Goal: Transaction & Acquisition: Purchase product/service

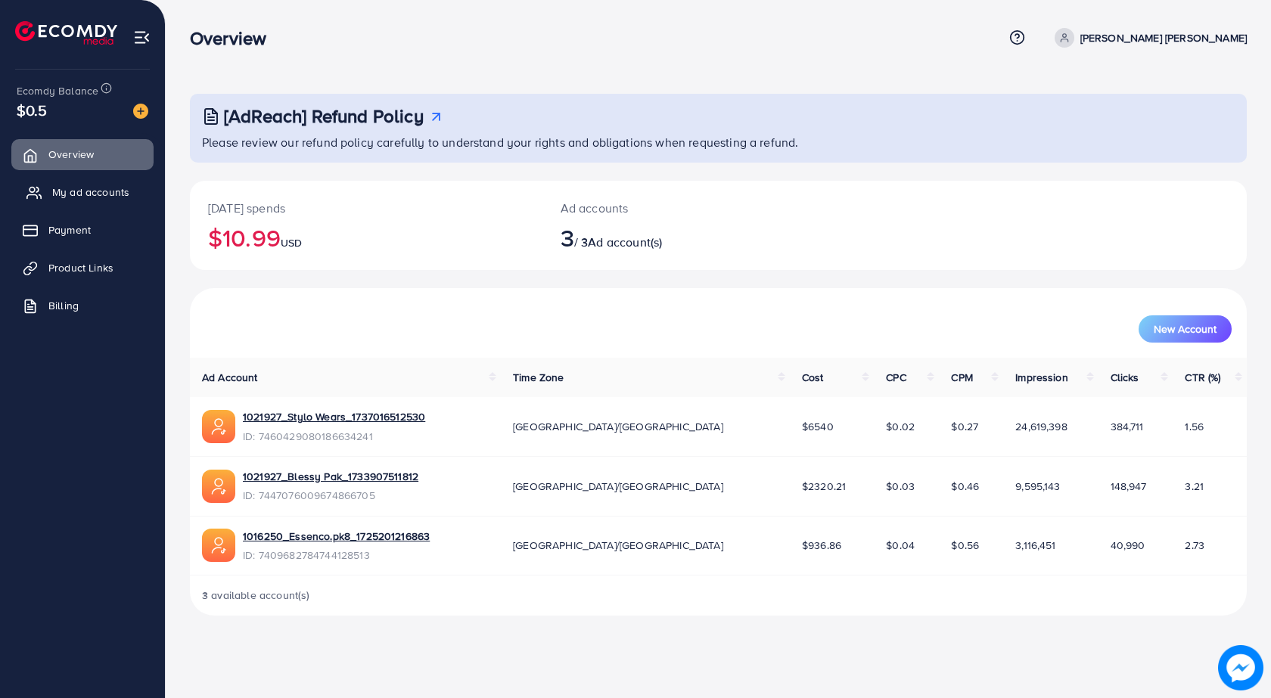
click at [96, 189] on span "My ad accounts" at bounding box center [90, 192] width 77 height 15
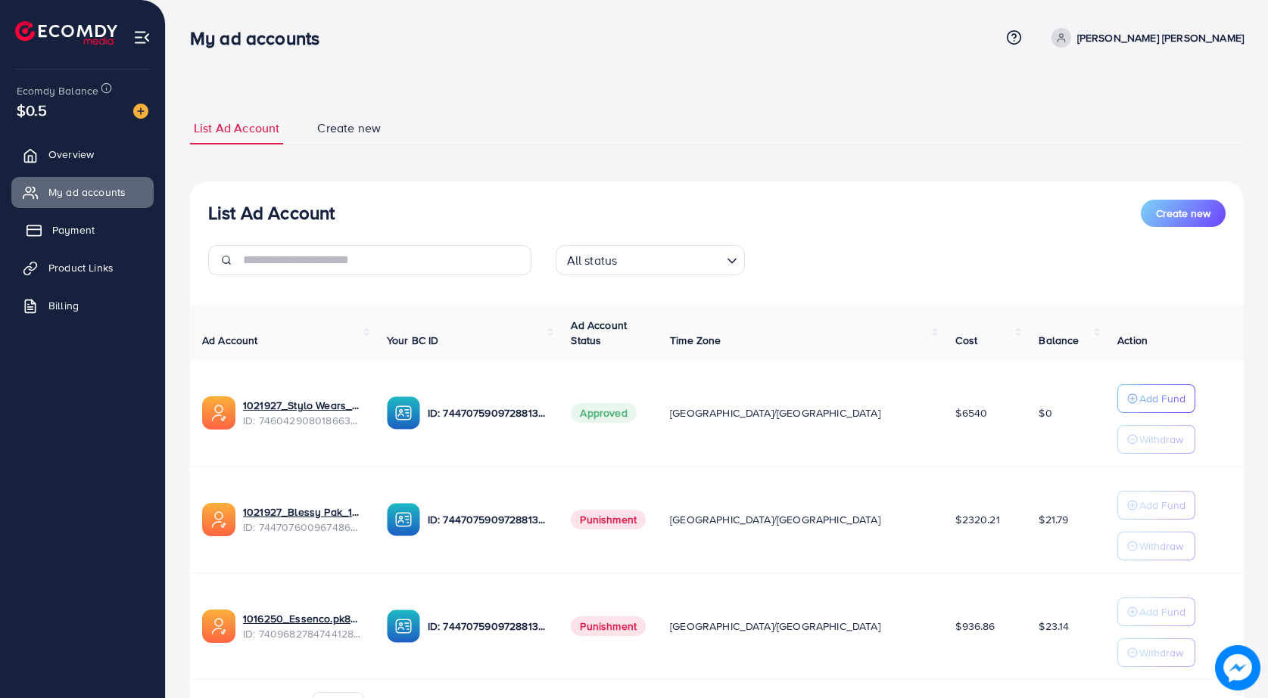
click at [90, 228] on span "Payment" at bounding box center [73, 229] width 42 height 15
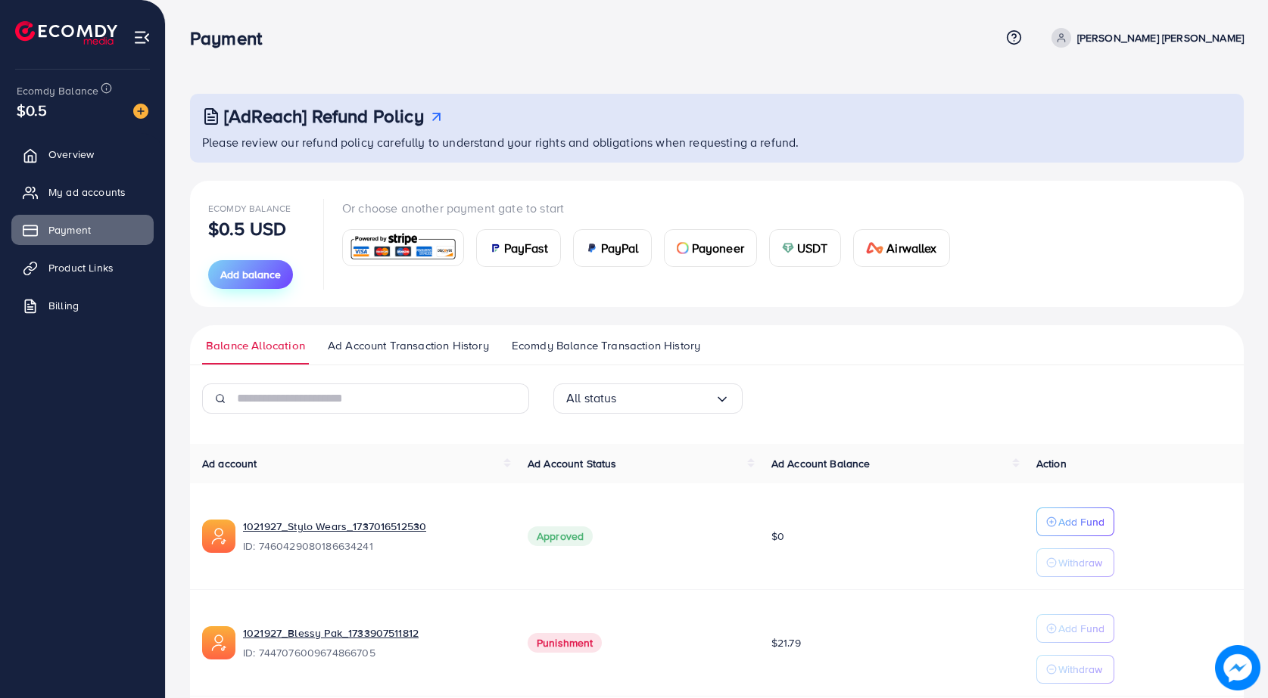
click at [216, 282] on button "Add balance" at bounding box center [250, 274] width 85 height 29
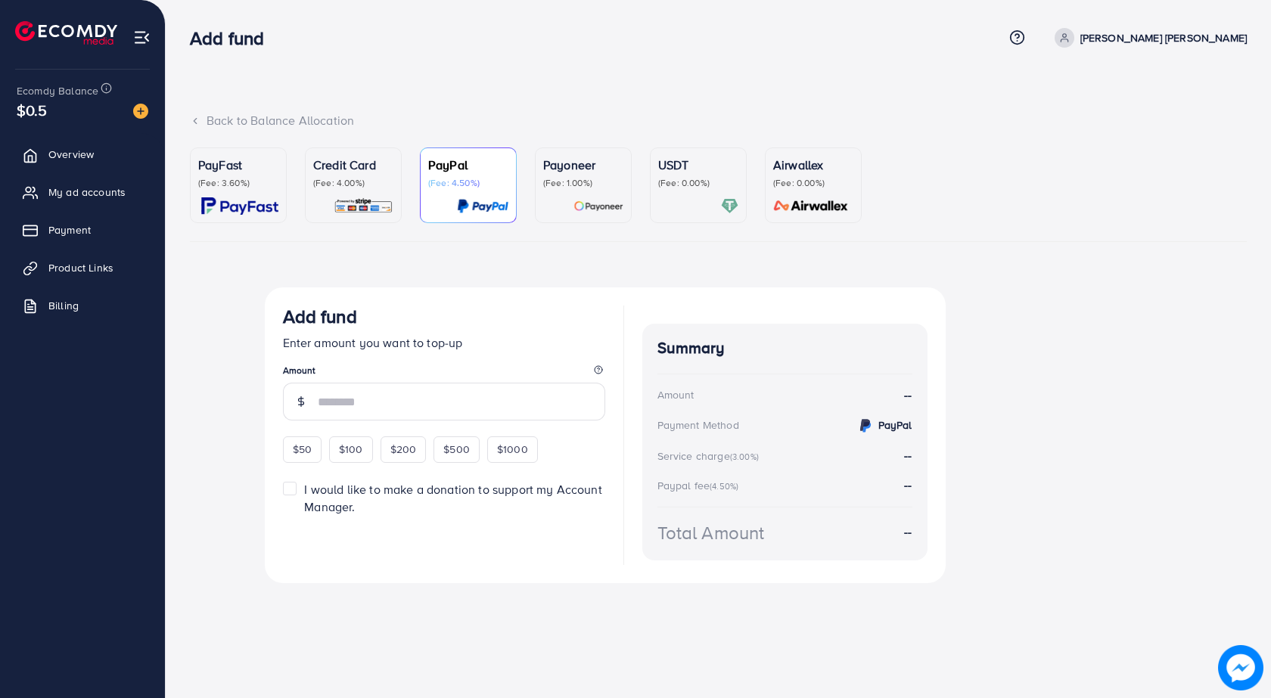
click at [320, 182] on p "(Fee: 4.00%)" at bounding box center [353, 183] width 80 height 12
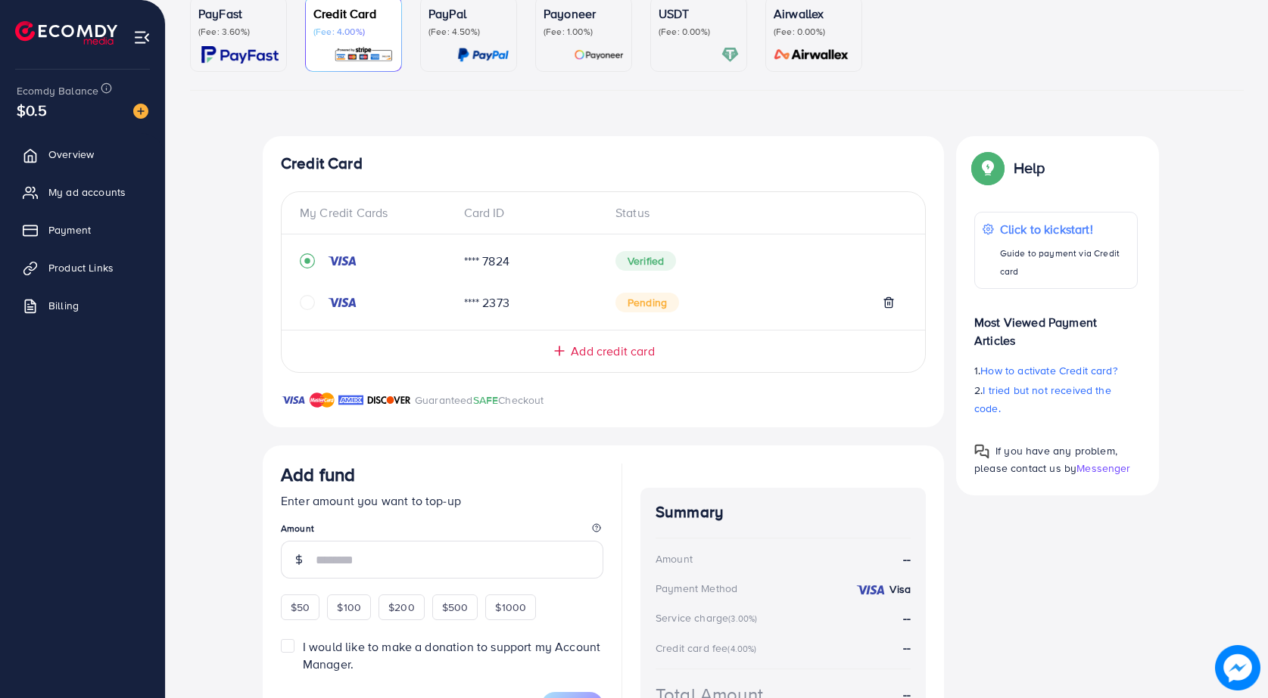
scroll to position [255, 0]
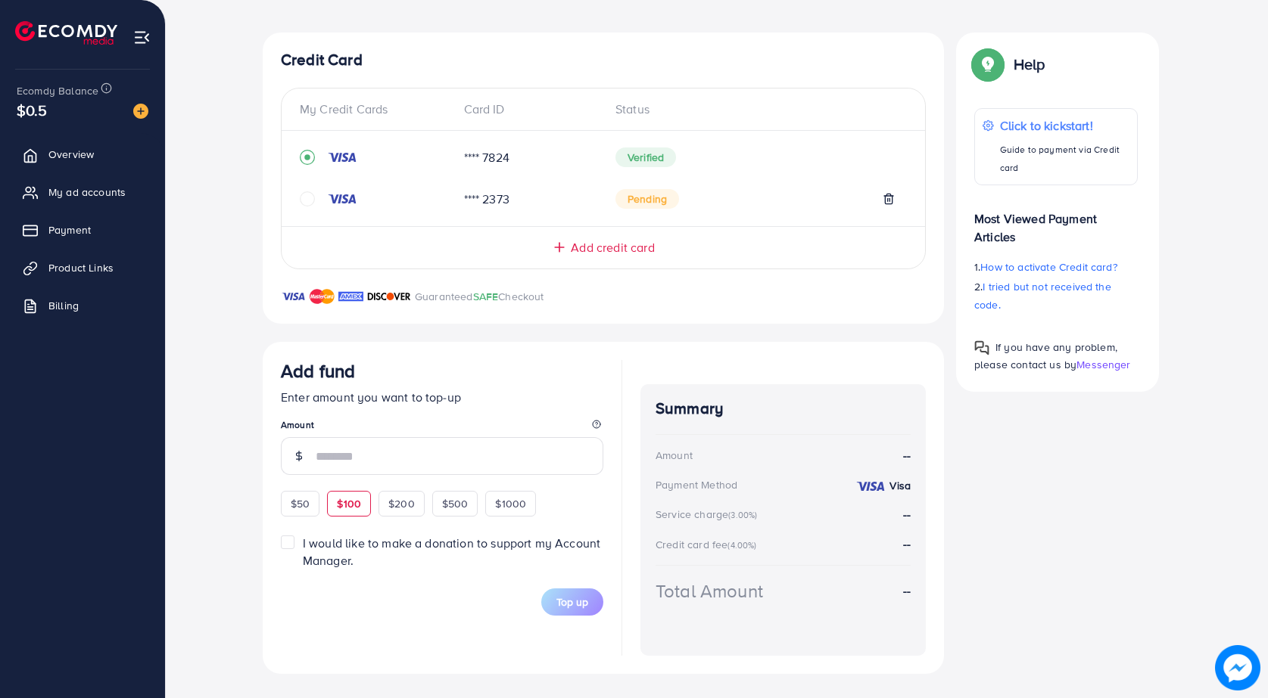
click at [362, 504] on div "$100" at bounding box center [349, 504] width 44 height 26
type input "***"
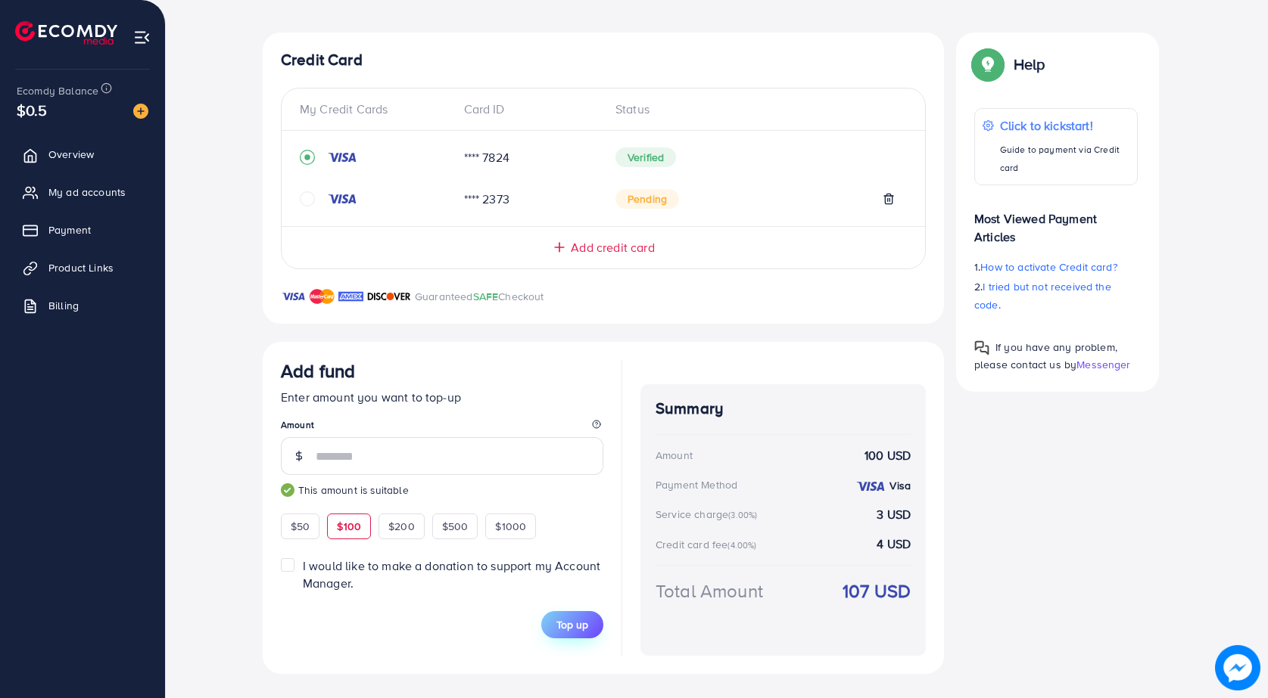
click at [547, 619] on button "Top up" at bounding box center [572, 624] width 62 height 27
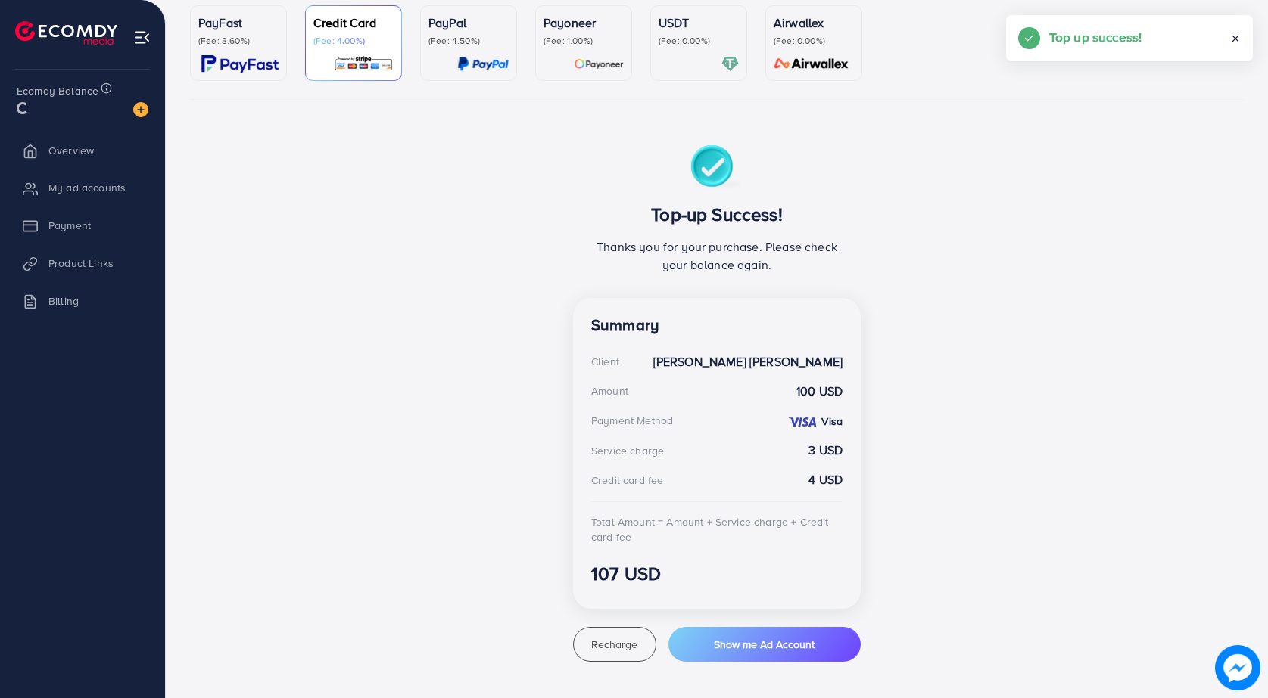
scroll to position [142, 0]
click at [733, 645] on span "Show me Ad Account" at bounding box center [764, 644] width 101 height 15
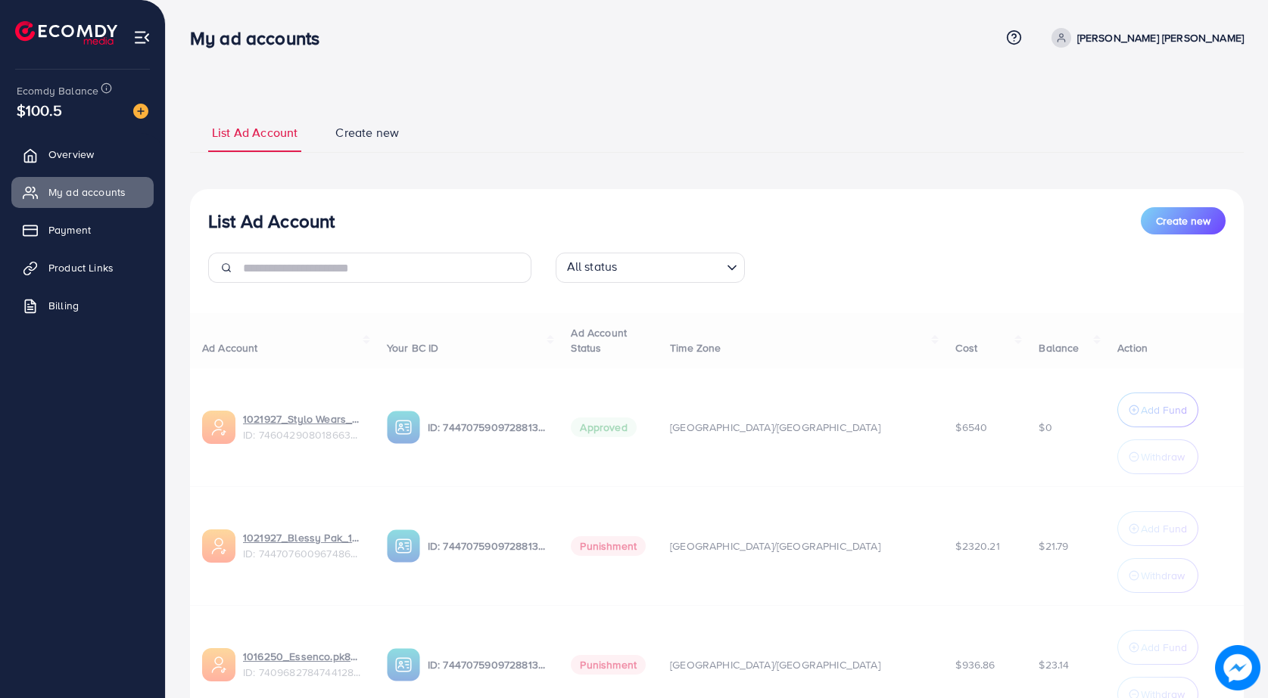
click at [1135, 410] on div at bounding box center [716, 410] width 1053 height 17
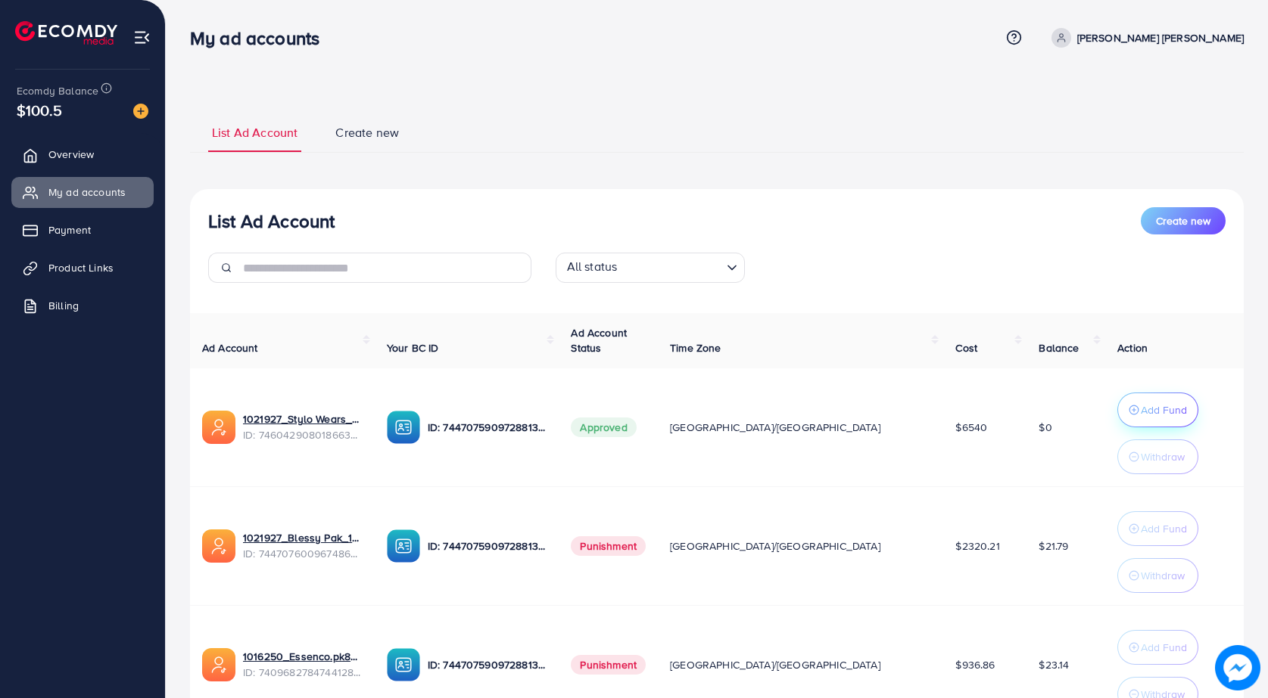
click at [1140, 415] on p "Add Fund" at bounding box center [1163, 410] width 46 height 18
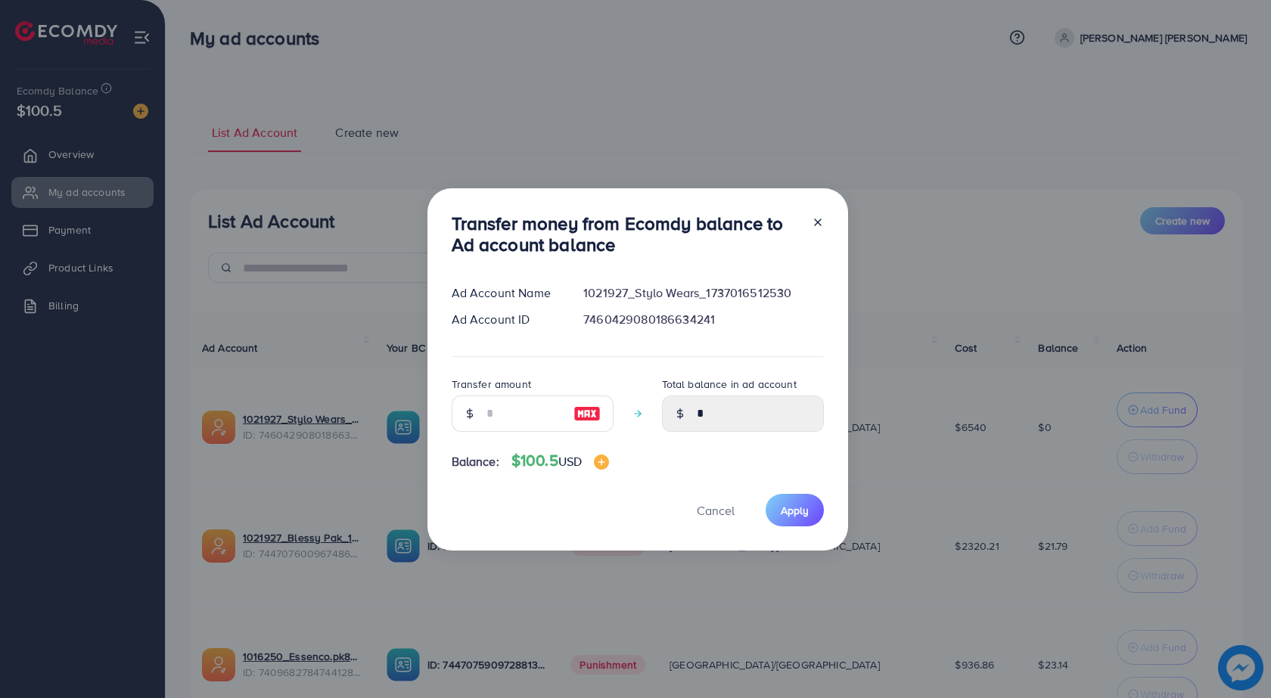
click at [589, 406] on img at bounding box center [587, 414] width 27 height 18
type input "***"
type input "******"
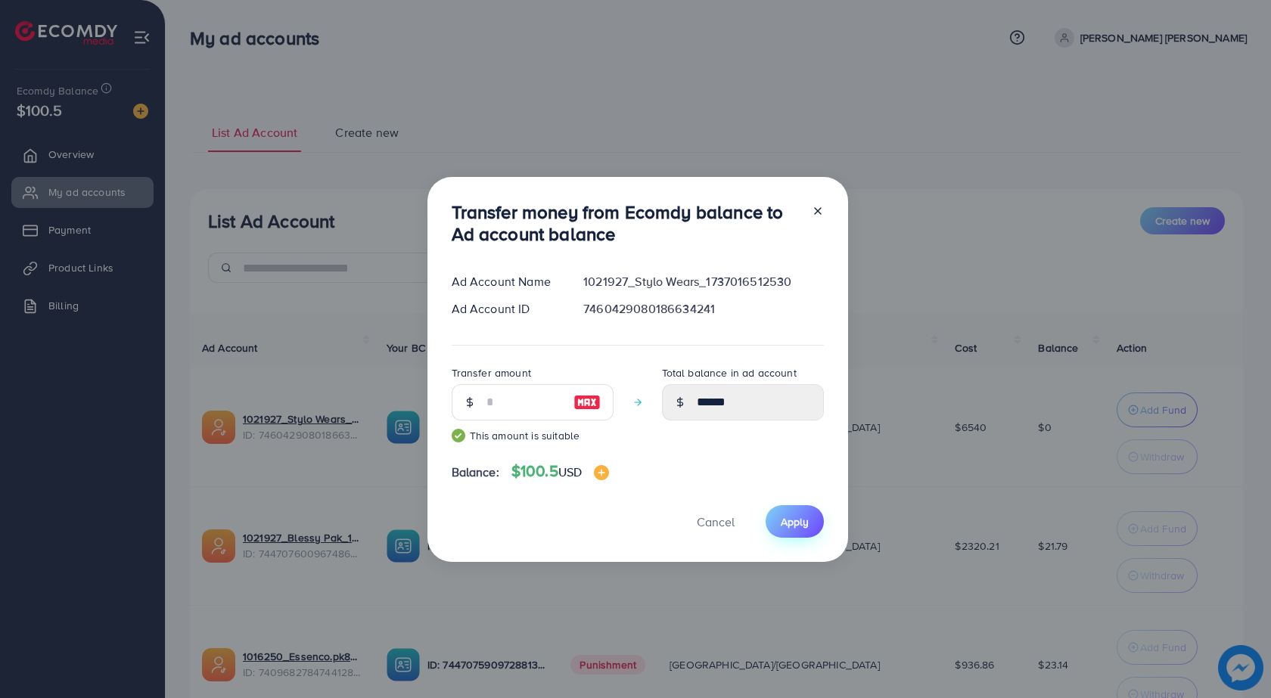
click at [779, 510] on button "Apply" at bounding box center [795, 521] width 58 height 33
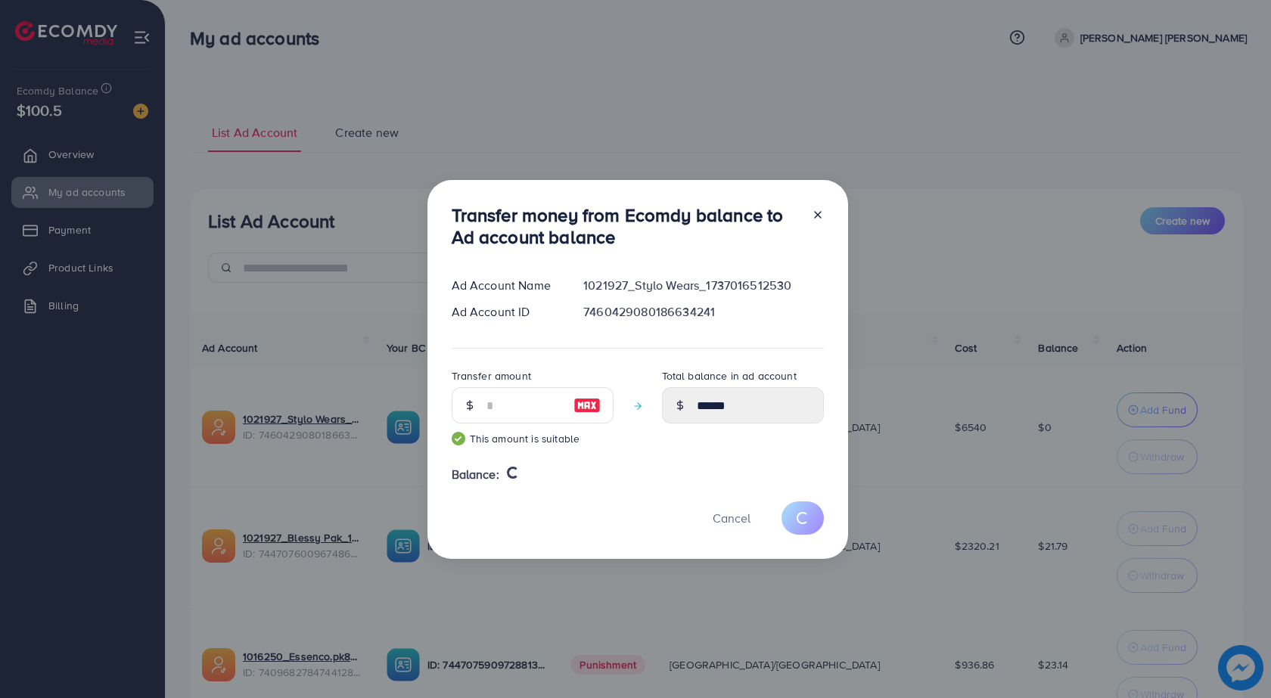
type input "*"
